Goal: Information Seeking & Learning: Learn about a topic

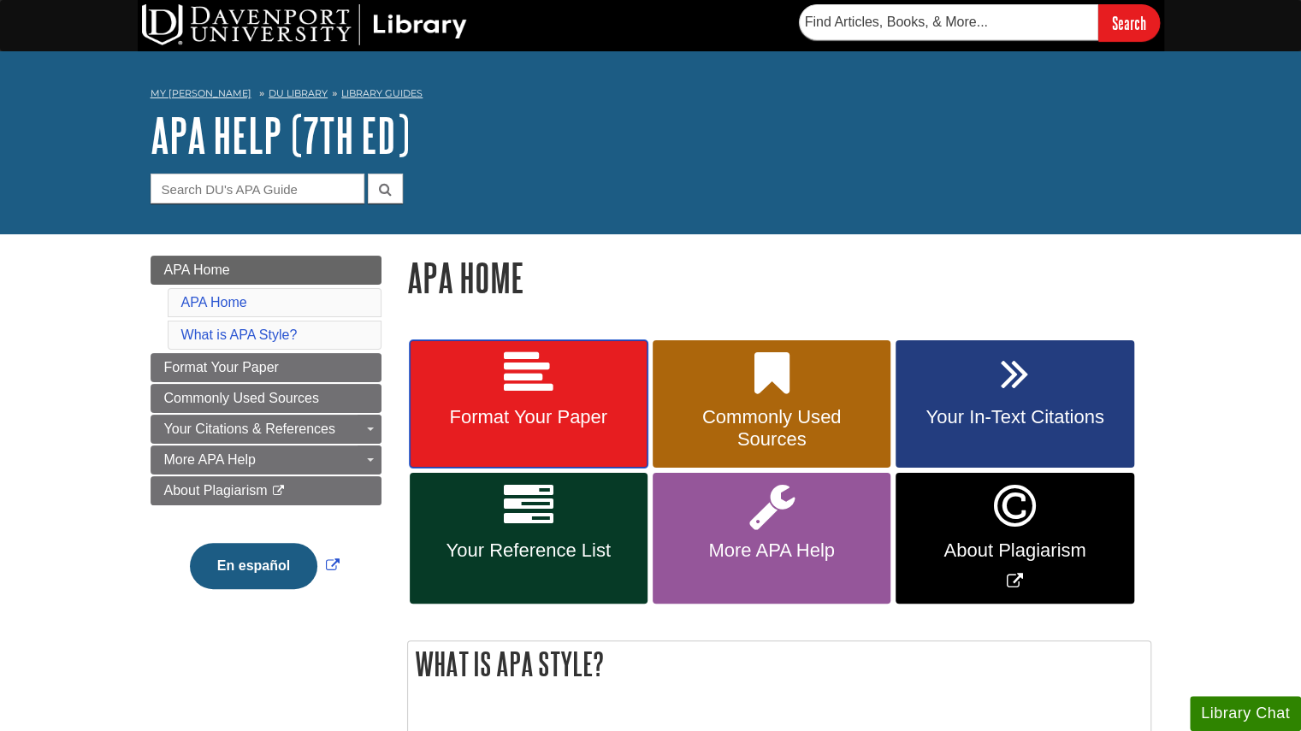
click at [541, 374] on icon at bounding box center [529, 374] width 50 height 50
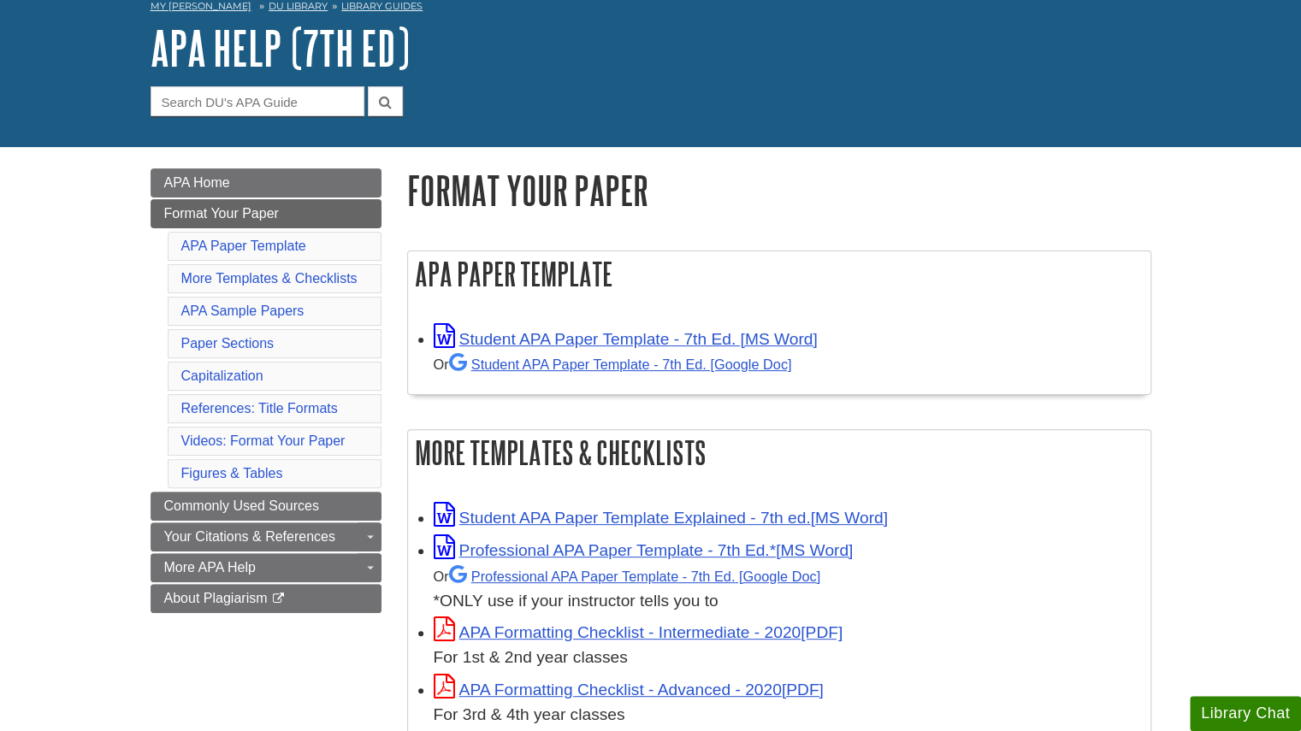
scroll to position [86, 0]
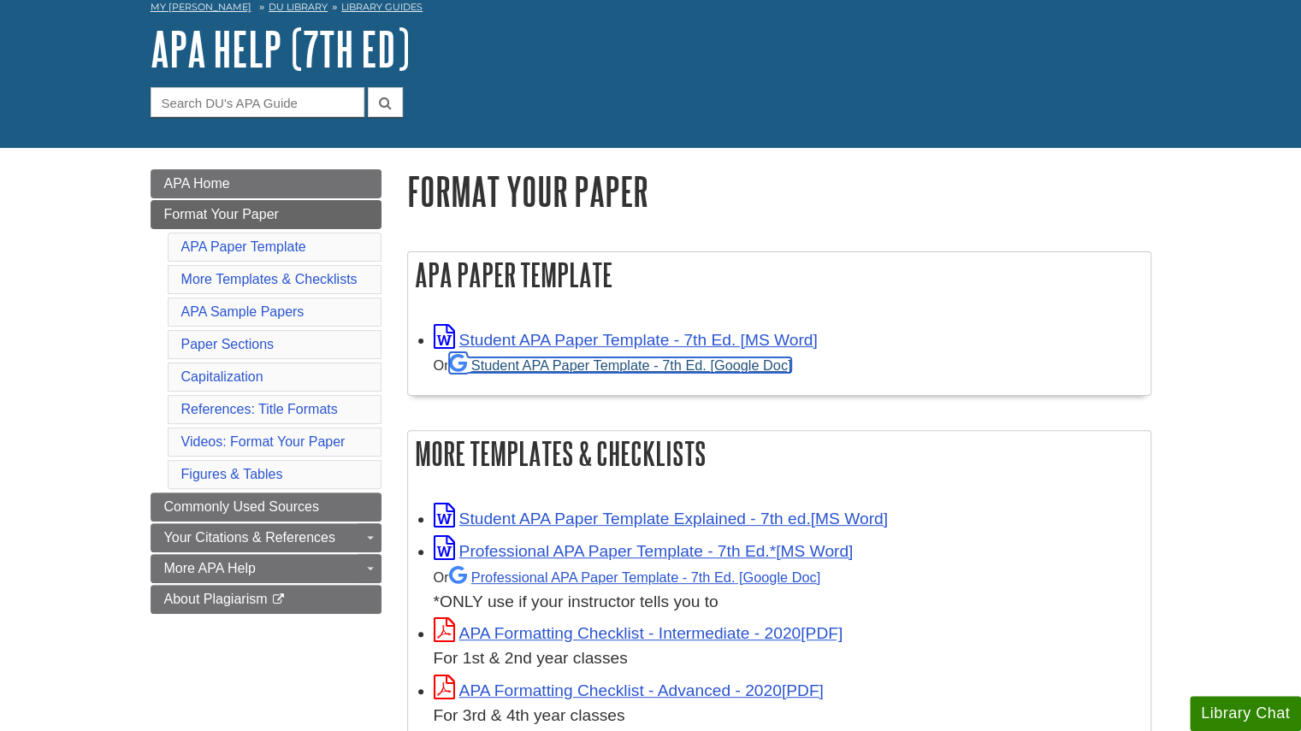
click at [605, 364] on link "Student APA Paper Template - 7th Ed. [Google Doc]" at bounding box center [620, 365] width 343 height 15
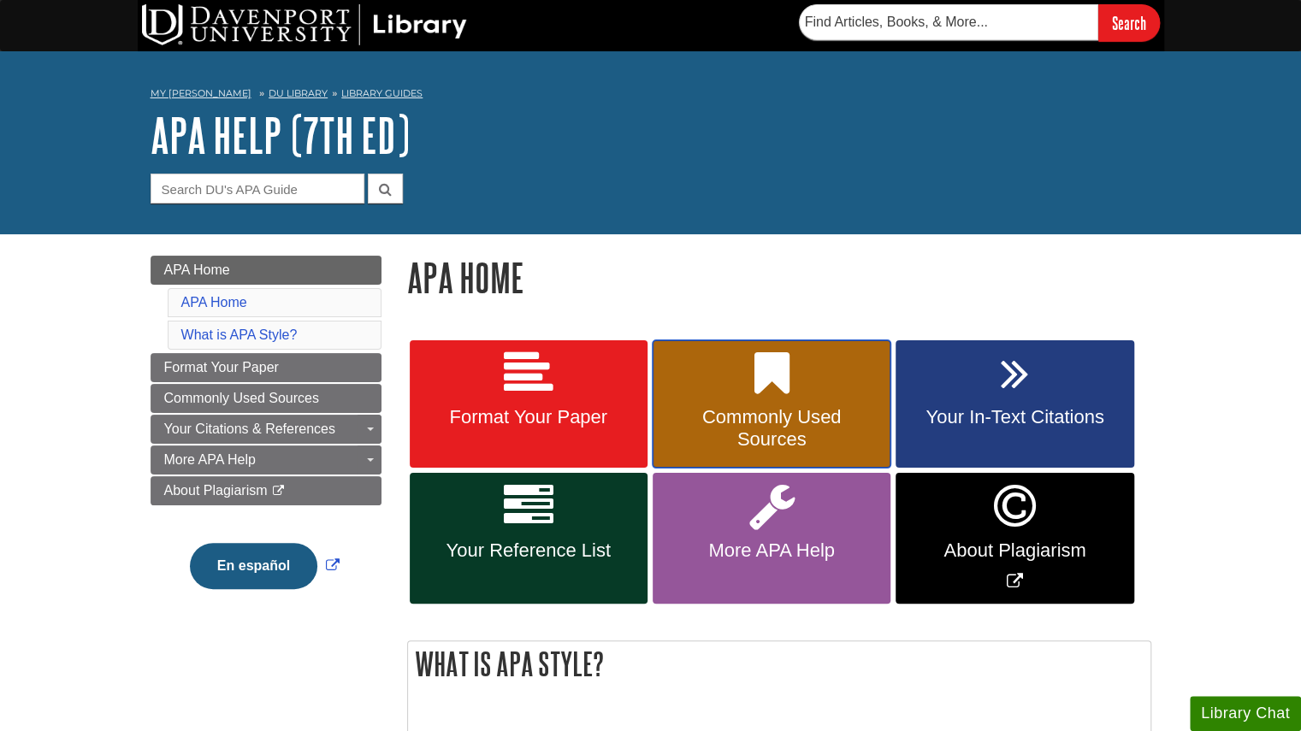
click at [709, 404] on link "Commonly Used Sources" at bounding box center [772, 404] width 238 height 128
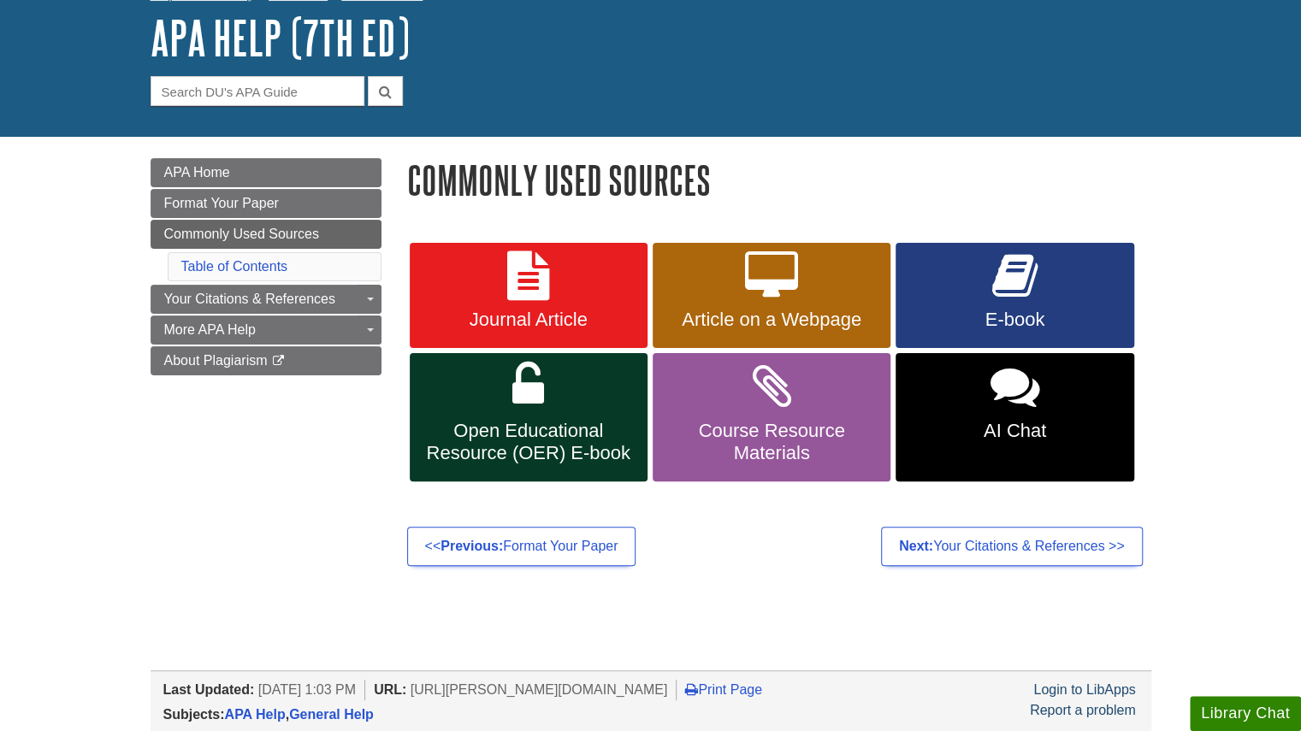
scroll to position [98, 0]
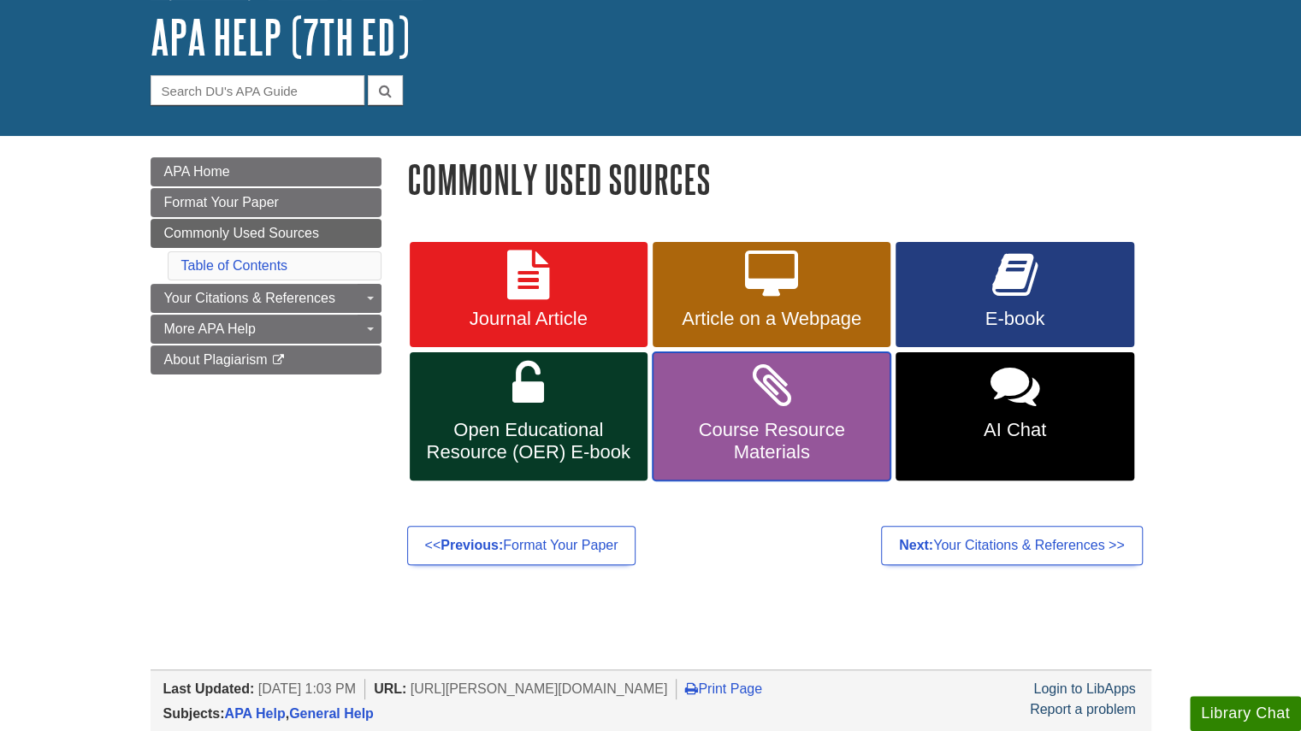
click at [733, 419] on span "Course Resource Materials" at bounding box center [772, 441] width 212 height 44
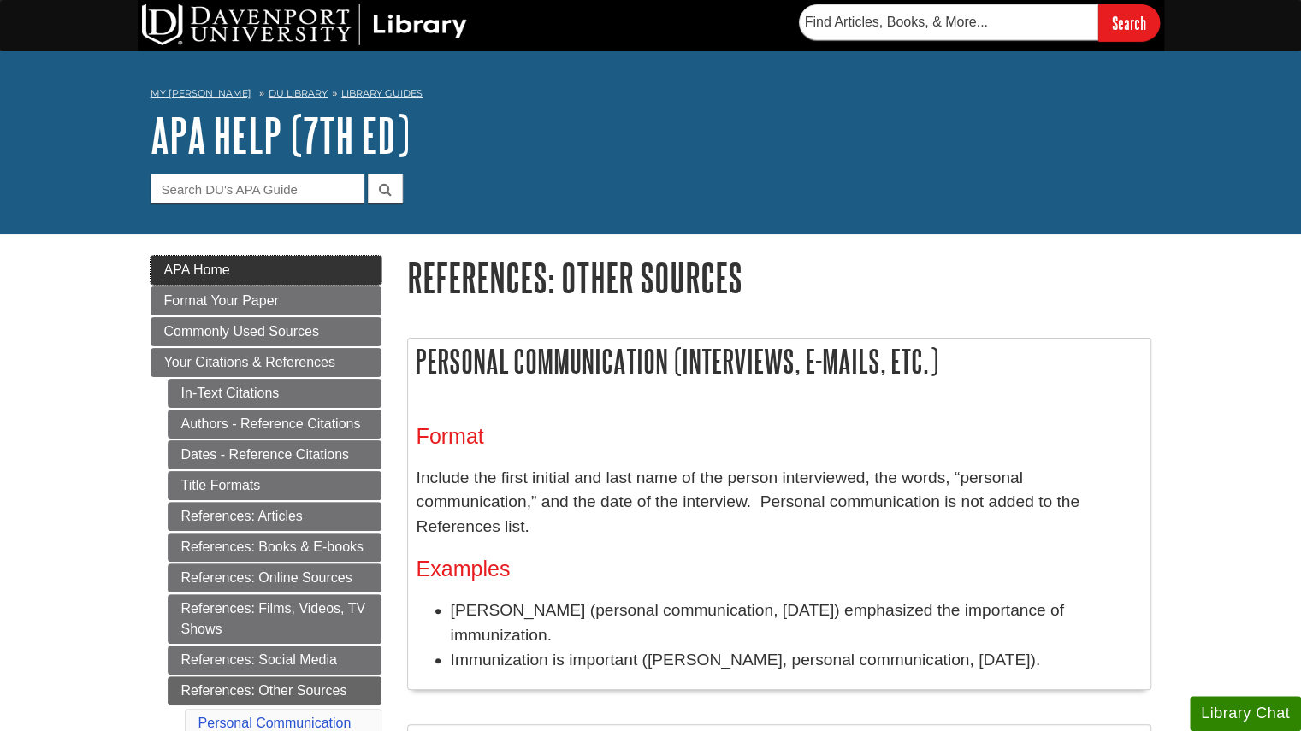
click at [263, 281] on link "APA Home" at bounding box center [266, 270] width 231 height 29
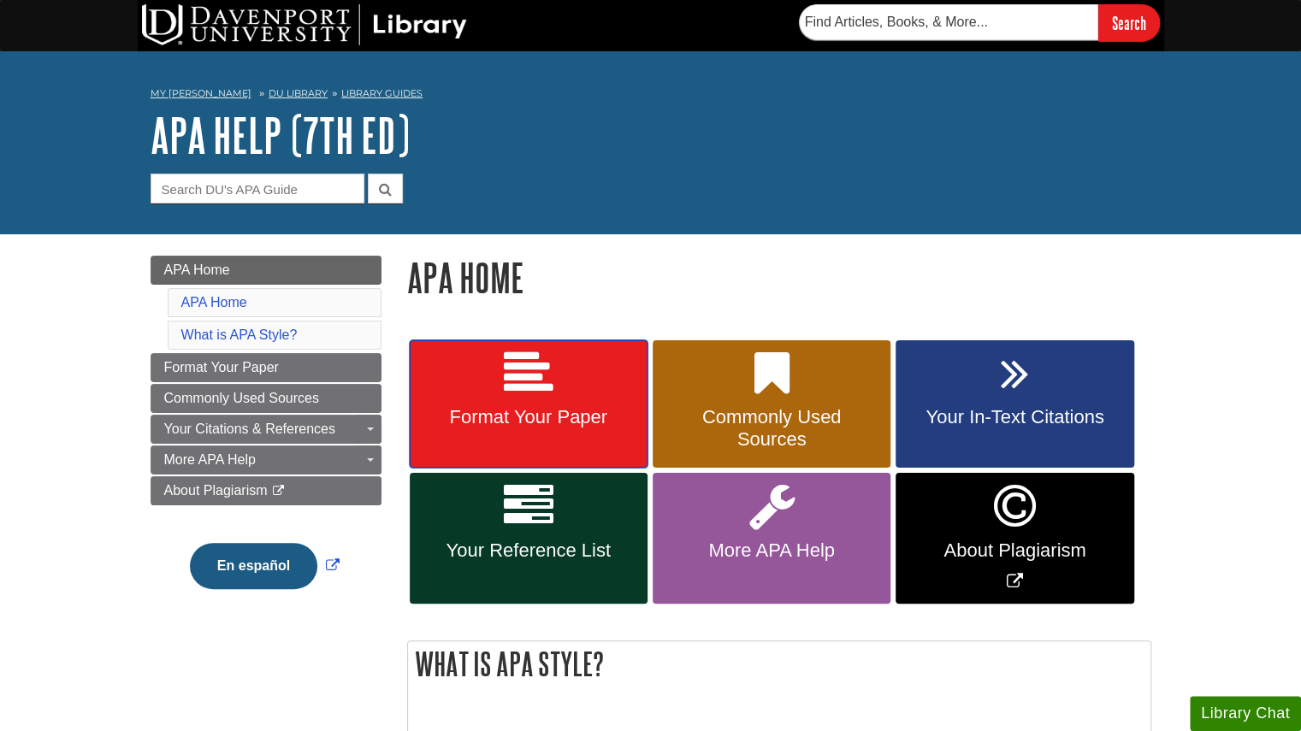
click at [496, 439] on link "Format Your Paper" at bounding box center [529, 404] width 238 height 128
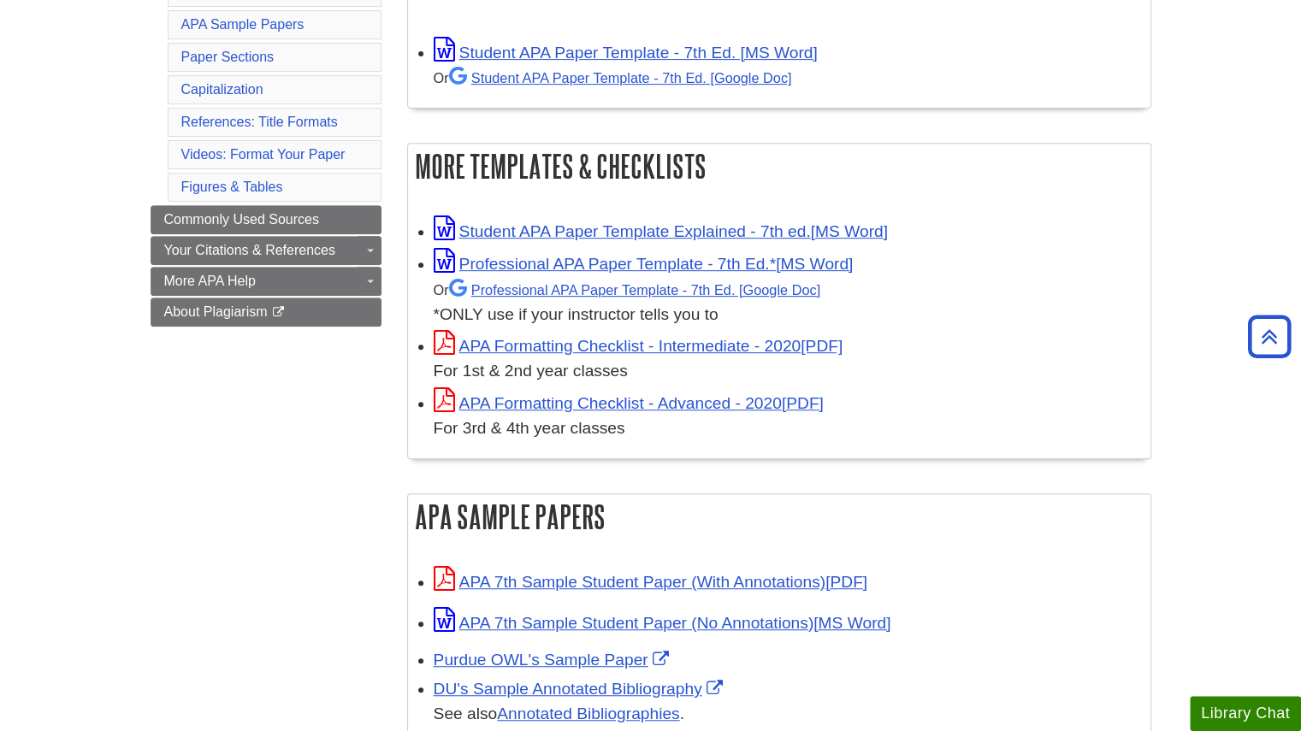
scroll to position [388, 0]
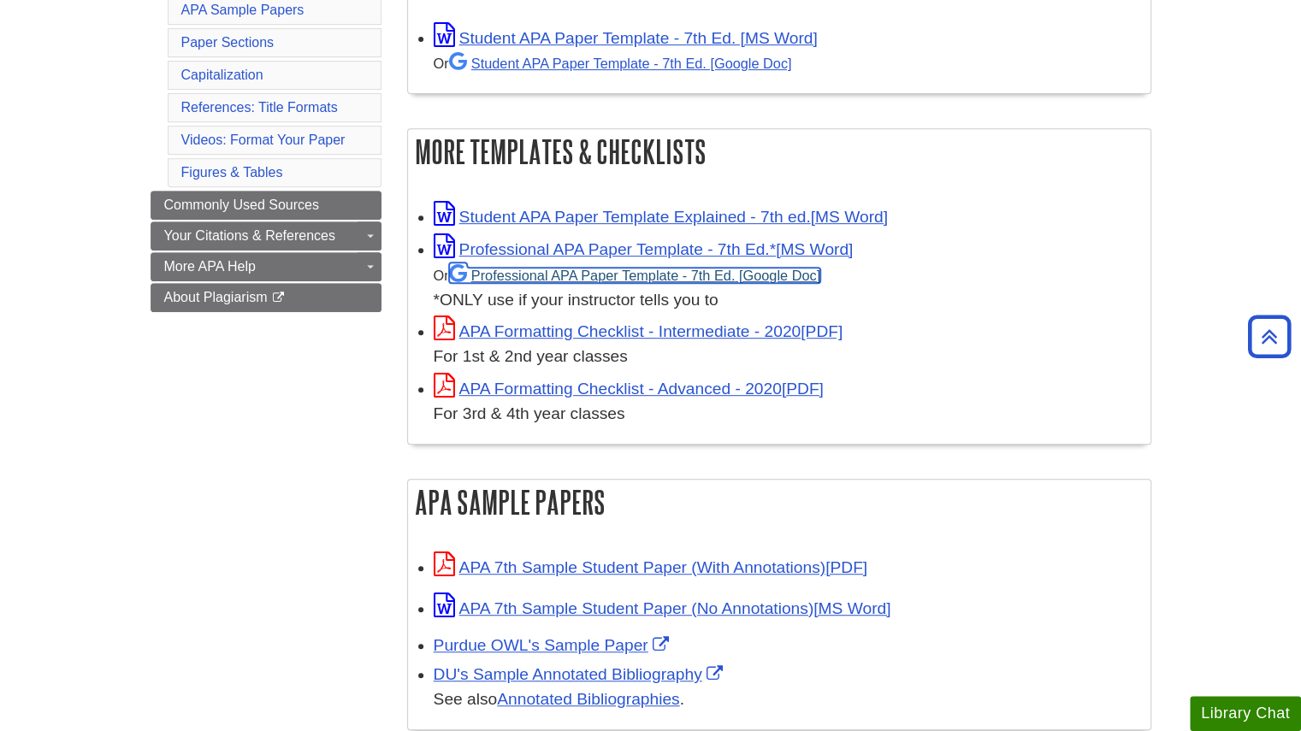
click at [592, 273] on link "Professional APA Paper Template - 7th Ed." at bounding box center [634, 275] width 371 height 15
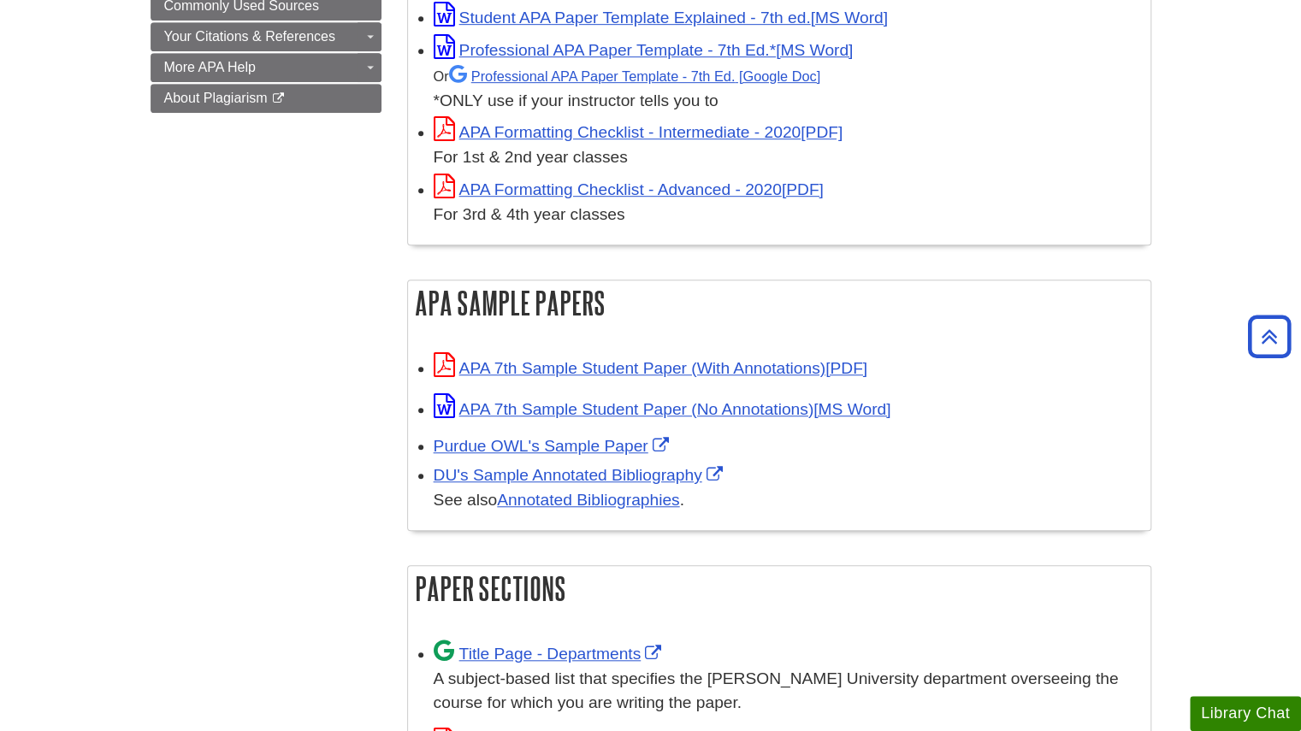
scroll to position [587, 0]
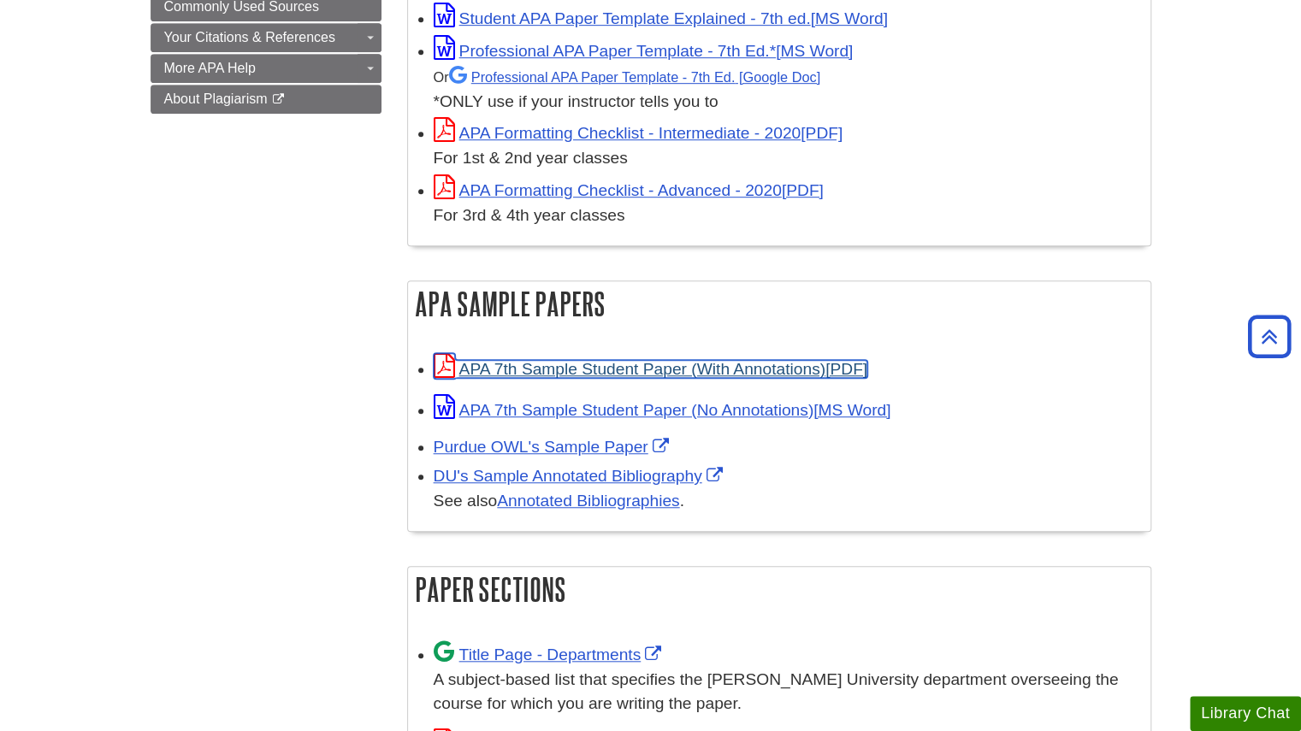
click at [510, 367] on link "APA 7th Sample Student Paper (With Annotations)" at bounding box center [651, 369] width 434 height 18
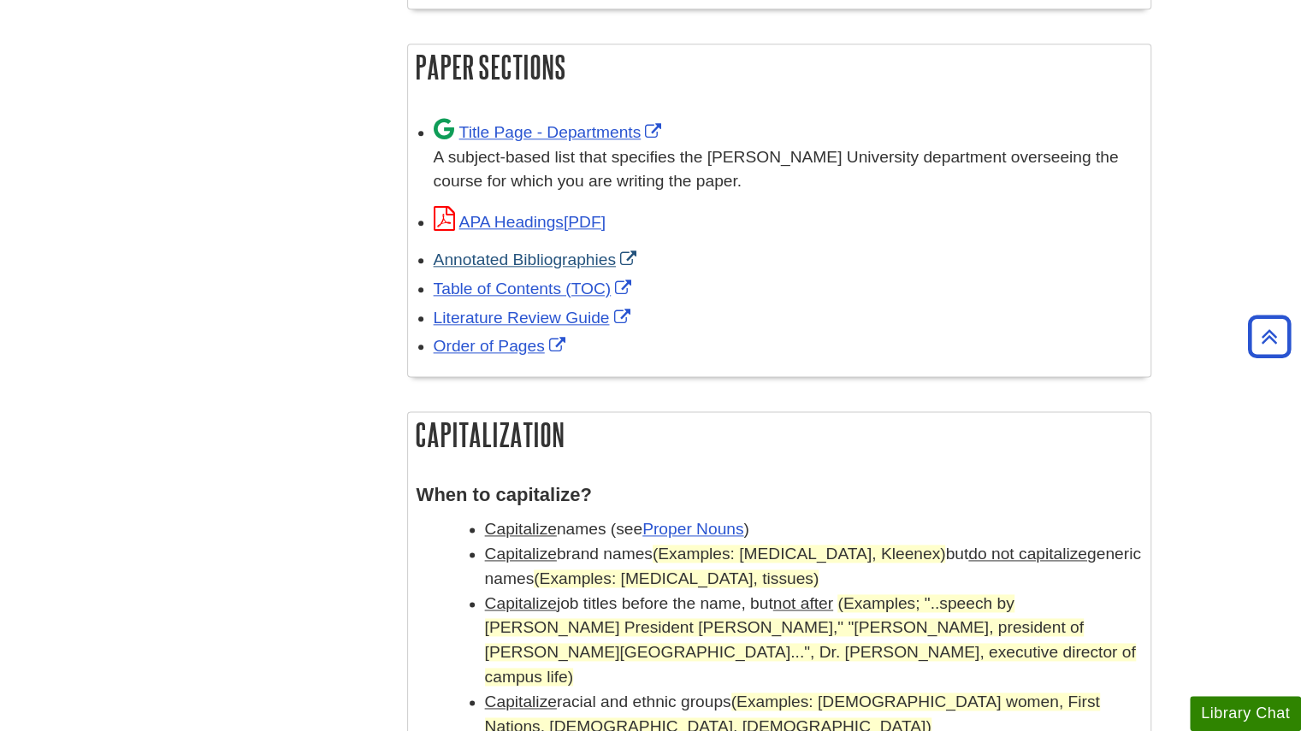
scroll to position [1109, 0]
click at [508, 133] on link "Title Page - Departments" at bounding box center [550, 133] width 233 height 18
